Goal: Task Accomplishment & Management: Manage account settings

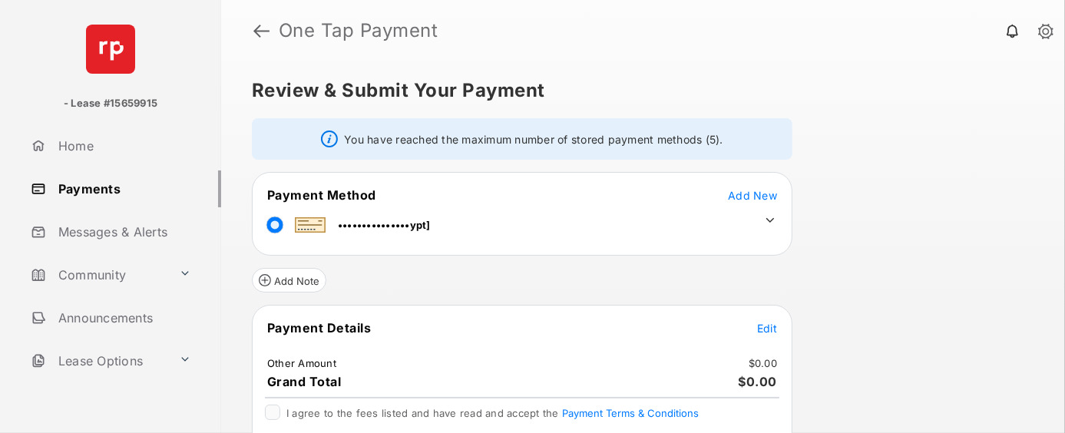
drag, startPoint x: 344, startPoint y: 137, endPoint x: 738, endPoint y: 136, distance: 393.9
click at [738, 136] on div "You have reached the maximum number of stored payment methods (5)." at bounding box center [522, 138] width 541 height 41
drag, startPoint x: 738, startPoint y: 136, endPoint x: 695, endPoint y: 147, distance: 44.3
click at [695, 147] on div "You have reached the maximum number of stored payment methods (5)." at bounding box center [522, 138] width 541 height 41
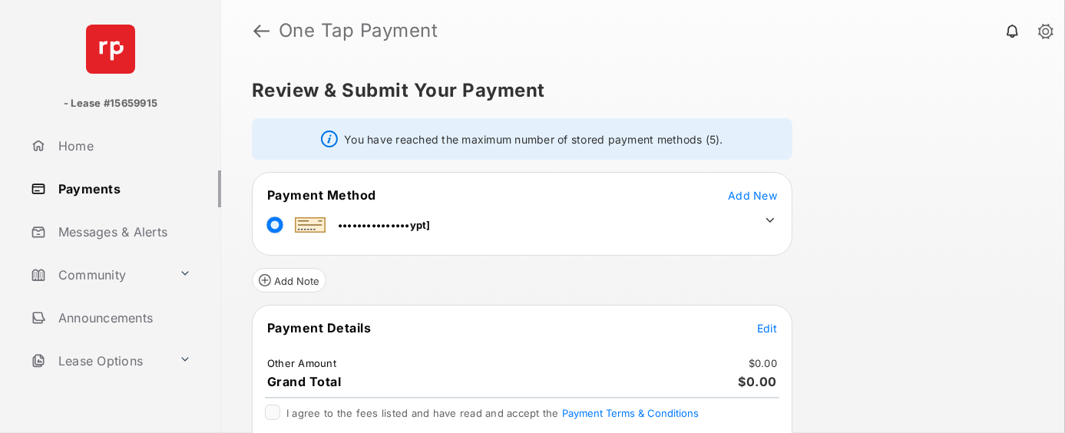
click at [695, 147] on div "You have reached the maximum number of stored payment methods (5)." at bounding box center [522, 138] width 541 height 41
drag, startPoint x: 749, startPoint y: 136, endPoint x: 359, endPoint y: 136, distance: 389.3
click at [359, 136] on div "You have reached the maximum number of stored payment methods (5)." at bounding box center [522, 138] width 541 height 41
drag, startPoint x: 359, startPoint y: 136, endPoint x: 722, endPoint y: 145, distance: 362.6
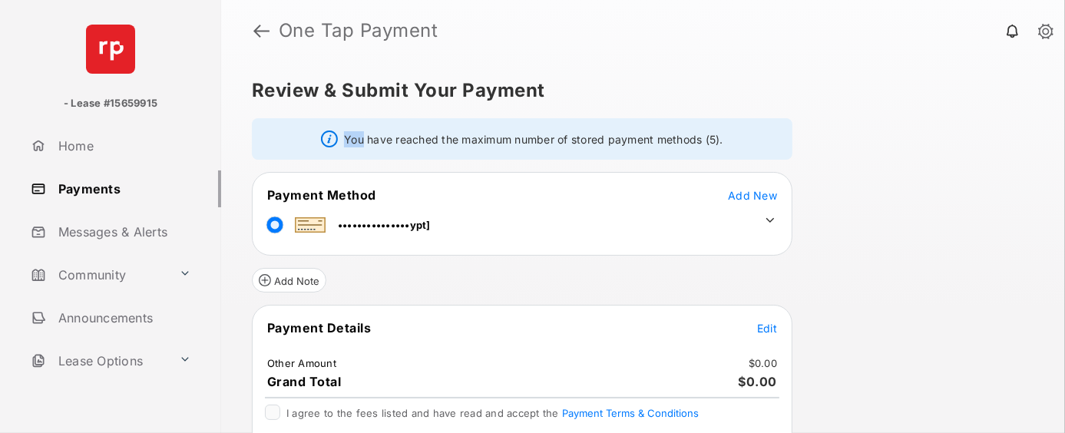
click at [722, 145] on div "You have reached the maximum number of stored payment methods (5)." at bounding box center [522, 138] width 541 height 41
drag, startPoint x: 733, startPoint y: 142, endPoint x: 494, endPoint y: 143, distance: 239.6
click at [494, 143] on div "You have reached the maximum number of stored payment methods (5)." at bounding box center [522, 138] width 541 height 41
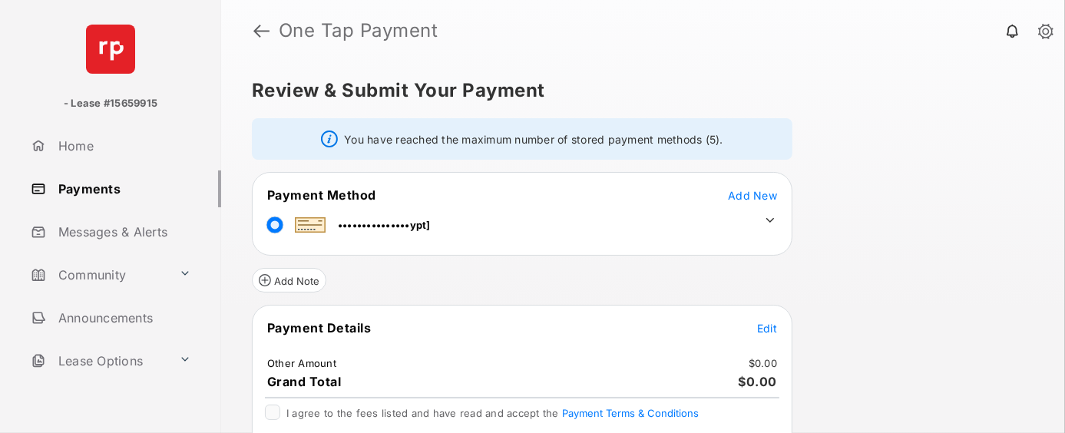
drag, startPoint x: 342, startPoint y: 135, endPoint x: 763, endPoint y: 139, distance: 420.8
click at [763, 139] on div "You have reached the maximum number of stored payment methods (5)." at bounding box center [522, 138] width 541 height 41
click at [710, 147] on div "You have reached the maximum number of stored payment methods (5)." at bounding box center [522, 138] width 541 height 41
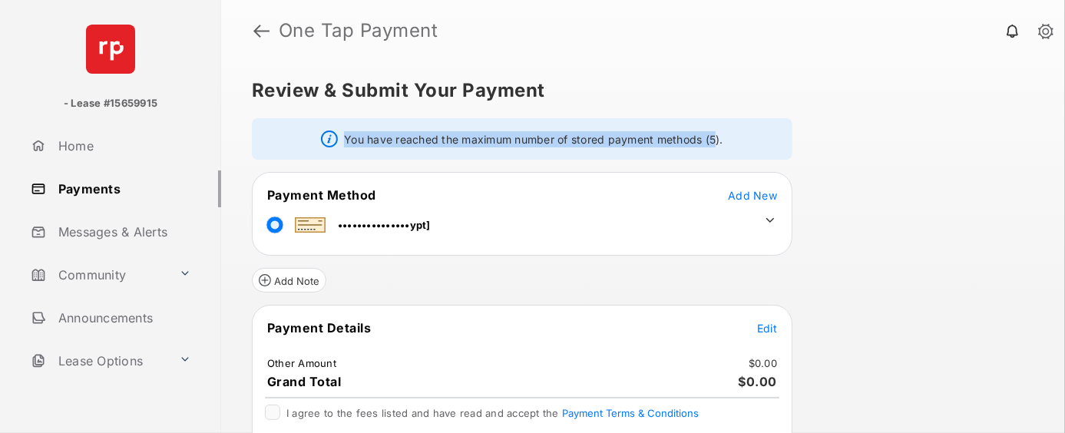
drag, startPoint x: 344, startPoint y: 137, endPoint x: 716, endPoint y: 136, distance: 371.7
click at [716, 136] on div "You have reached the maximum number of stored payment methods (5)." at bounding box center [522, 138] width 541 height 41
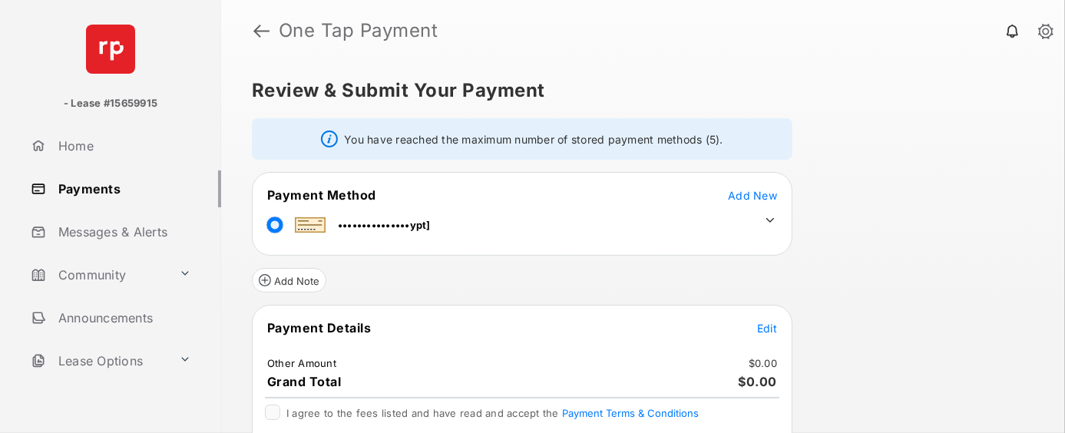
click at [743, 187] on td "Add New" at bounding box center [752, 195] width 51 height 17
click at [751, 194] on span "Add New" at bounding box center [752, 195] width 49 height 13
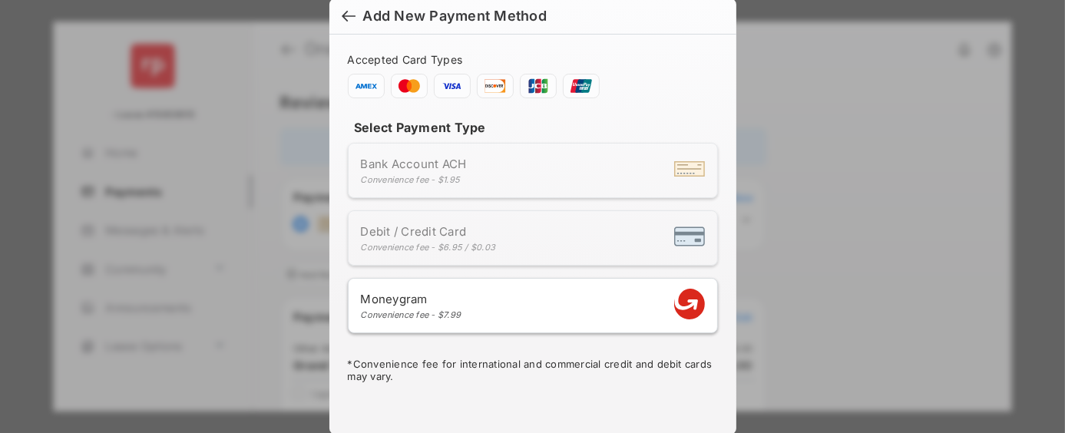
drag, startPoint x: 488, startPoint y: 119, endPoint x: 340, endPoint y: 134, distance: 148.2
click at [340, 134] on div "Accepted Card Types Select Payment Type Bank Account ACH Convenience fee - $1.9…" at bounding box center [533, 219] width 389 height 332
drag, startPoint x: 340, startPoint y: 134, endPoint x: 467, endPoint y: 119, distance: 127.5
click at [467, 119] on div "Accepted Card Types Select Payment Type Bank Account ACH Convenience fee - $1.9…" at bounding box center [533, 219] width 389 height 332
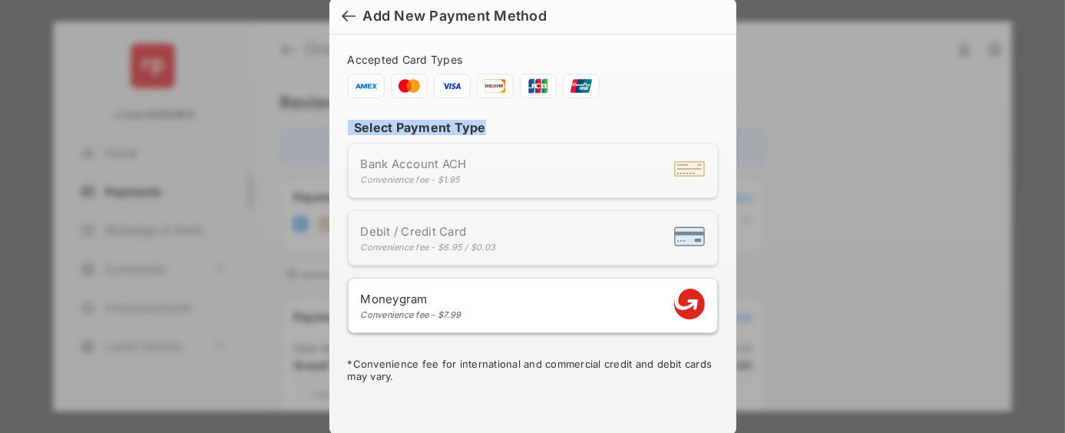
click at [467, 120] on h4 "Select Payment Type" at bounding box center [533, 127] width 370 height 15
drag, startPoint x: 467, startPoint y: 119, endPoint x: 382, endPoint y: 122, distance: 85.3
click at [382, 122] on h4 "Select Payment Type" at bounding box center [533, 127] width 370 height 15
drag, startPoint x: 382, startPoint y: 122, endPoint x: 459, endPoint y: 124, distance: 77.6
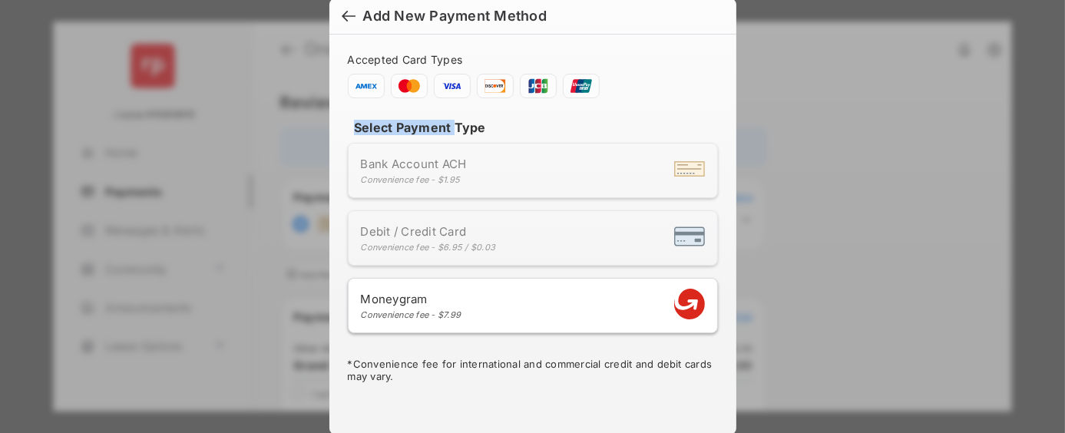
click at [459, 124] on h4 "Select Payment Type" at bounding box center [533, 127] width 370 height 15
drag, startPoint x: 459, startPoint y: 124, endPoint x: 371, endPoint y: 121, distance: 88.4
click at [371, 121] on h4 "Select Payment Type" at bounding box center [533, 127] width 370 height 15
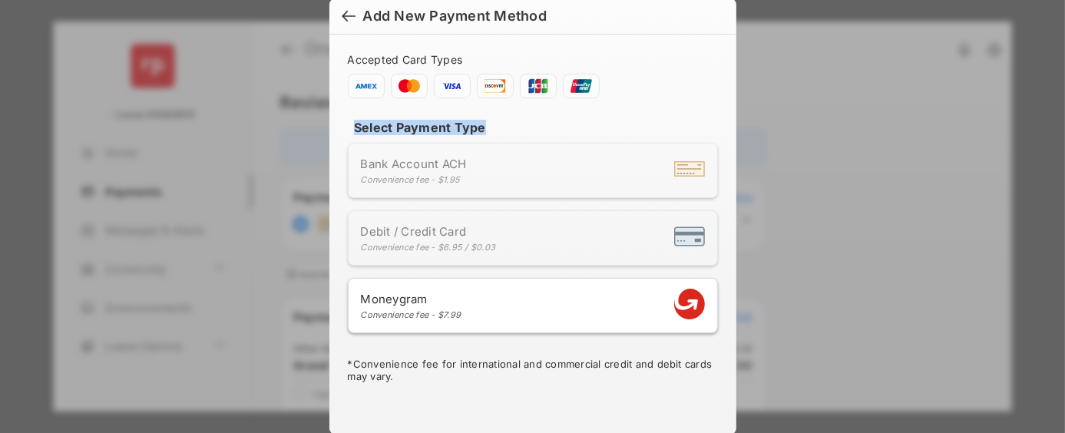
drag, startPoint x: 371, startPoint y: 121, endPoint x: 467, endPoint y: 122, distance: 96.0
click at [467, 122] on h4 "Select Payment Type" at bounding box center [533, 127] width 370 height 15
drag, startPoint x: 467, startPoint y: 122, endPoint x: 376, endPoint y: 122, distance: 90.6
click at [376, 122] on h4 "Select Payment Type" at bounding box center [533, 127] width 370 height 15
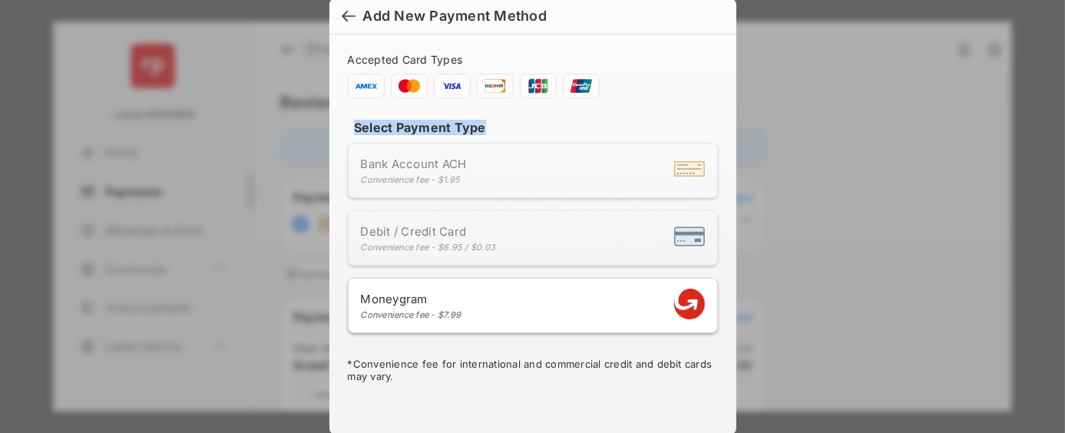
click at [376, 122] on h4 "Select Payment Type" at bounding box center [533, 127] width 370 height 15
drag, startPoint x: 376, startPoint y: 122, endPoint x: 469, endPoint y: 122, distance: 92.9
click at [469, 122] on h4 "Select Payment Type" at bounding box center [533, 127] width 370 height 15
drag, startPoint x: 469, startPoint y: 122, endPoint x: 361, endPoint y: 124, distance: 108.3
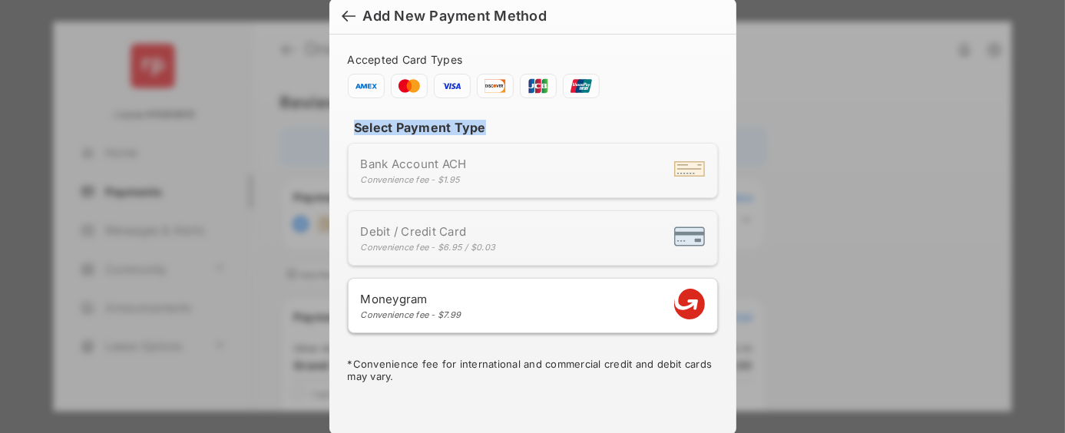
click at [361, 124] on h4 "Select Payment Type" at bounding box center [533, 127] width 370 height 15
drag, startPoint x: 361, startPoint y: 124, endPoint x: 464, endPoint y: 127, distance: 102.9
click at [464, 127] on h4 "Select Payment Type" at bounding box center [533, 127] width 370 height 15
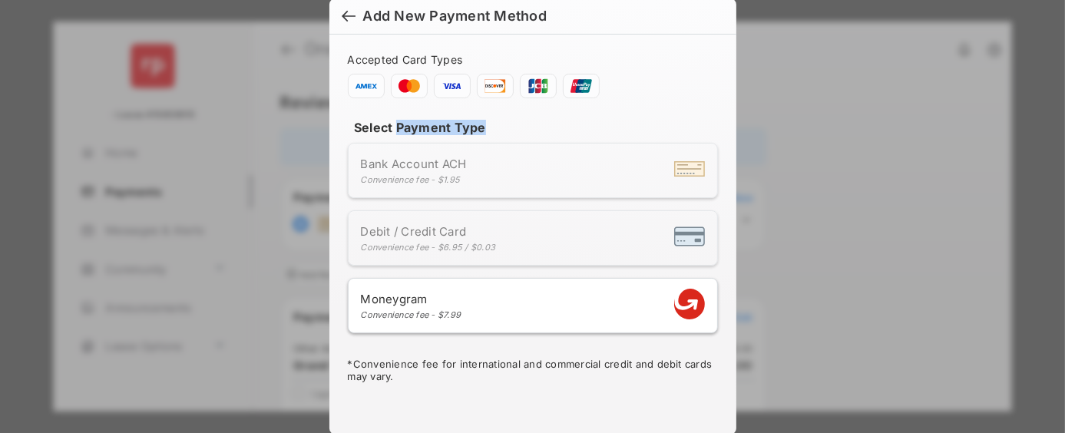
drag, startPoint x: 464, startPoint y: 127, endPoint x: 396, endPoint y: 121, distance: 67.8
click at [396, 121] on h4 "Select Payment Type" at bounding box center [533, 127] width 370 height 15
drag, startPoint x: 396, startPoint y: 121, endPoint x: 369, endPoint y: 121, distance: 27.6
click at [369, 121] on h4 "Select Payment Type" at bounding box center [533, 127] width 370 height 15
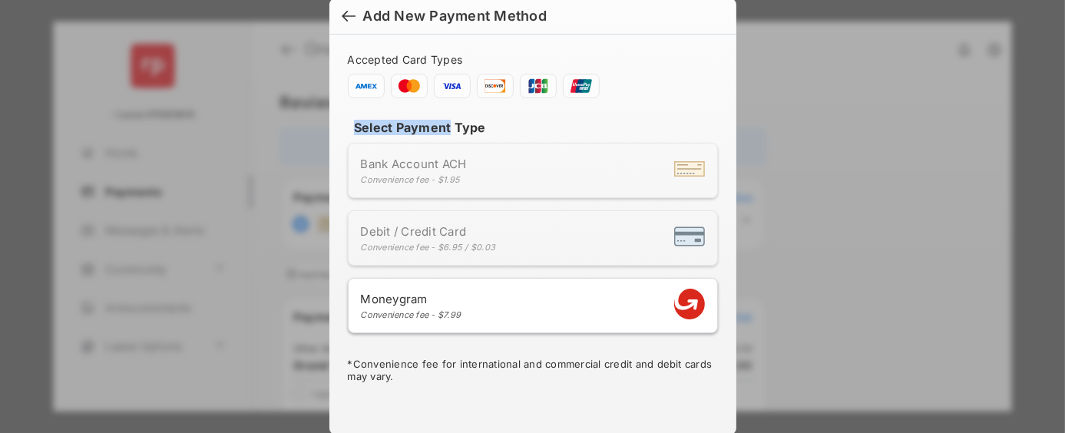
click at [369, 121] on h4 "Select Payment Type" at bounding box center [533, 127] width 370 height 15
drag, startPoint x: 369, startPoint y: 121, endPoint x: 476, endPoint y: 119, distance: 107.5
click at [476, 120] on h4 "Select Payment Type" at bounding box center [533, 127] width 370 height 15
drag, startPoint x: 476, startPoint y: 119, endPoint x: 369, endPoint y: 127, distance: 107.0
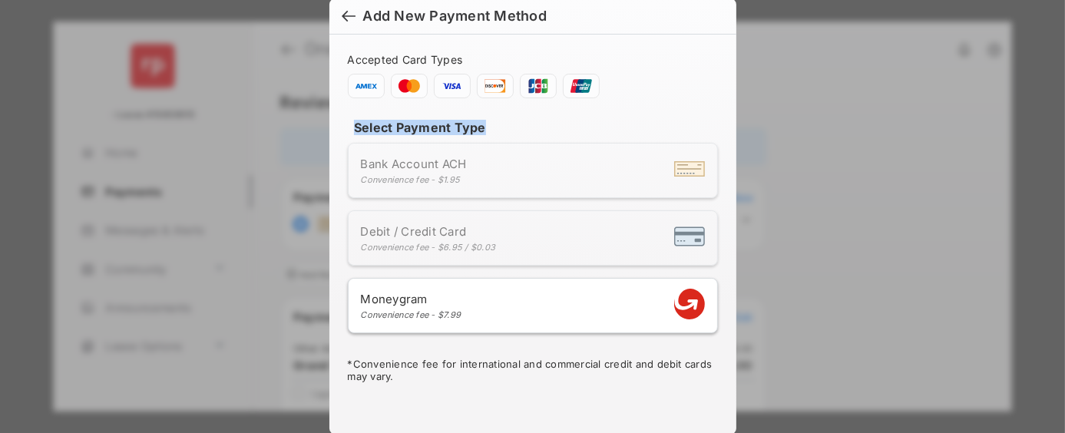
click at [369, 127] on h4 "Select Payment Type" at bounding box center [533, 127] width 370 height 15
click at [336, 22] on h6 "Add New Payment Method" at bounding box center [532, 16] width 407 height 36
click at [342, 18] on div at bounding box center [349, 17] width 14 height 17
